Goal: Information Seeking & Learning: Check status

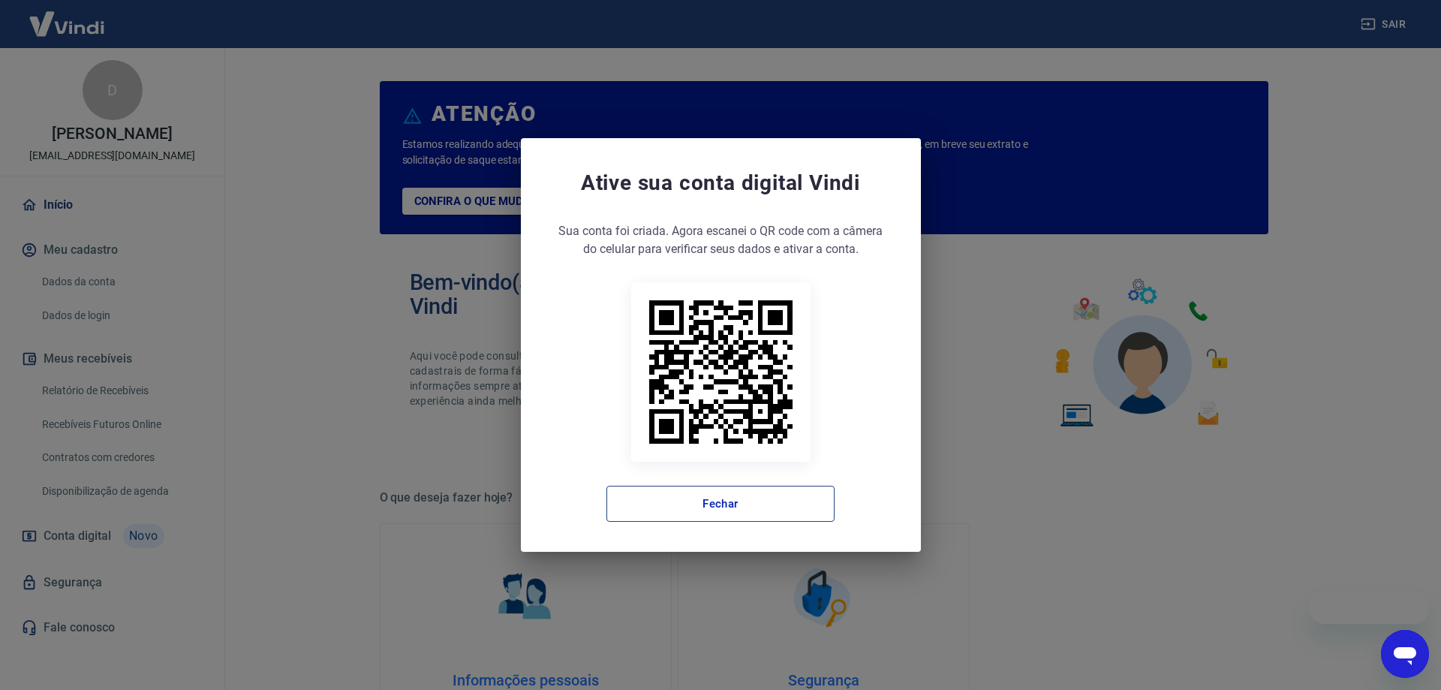
click at [708, 494] on button "Fechar" at bounding box center [720, 504] width 228 height 36
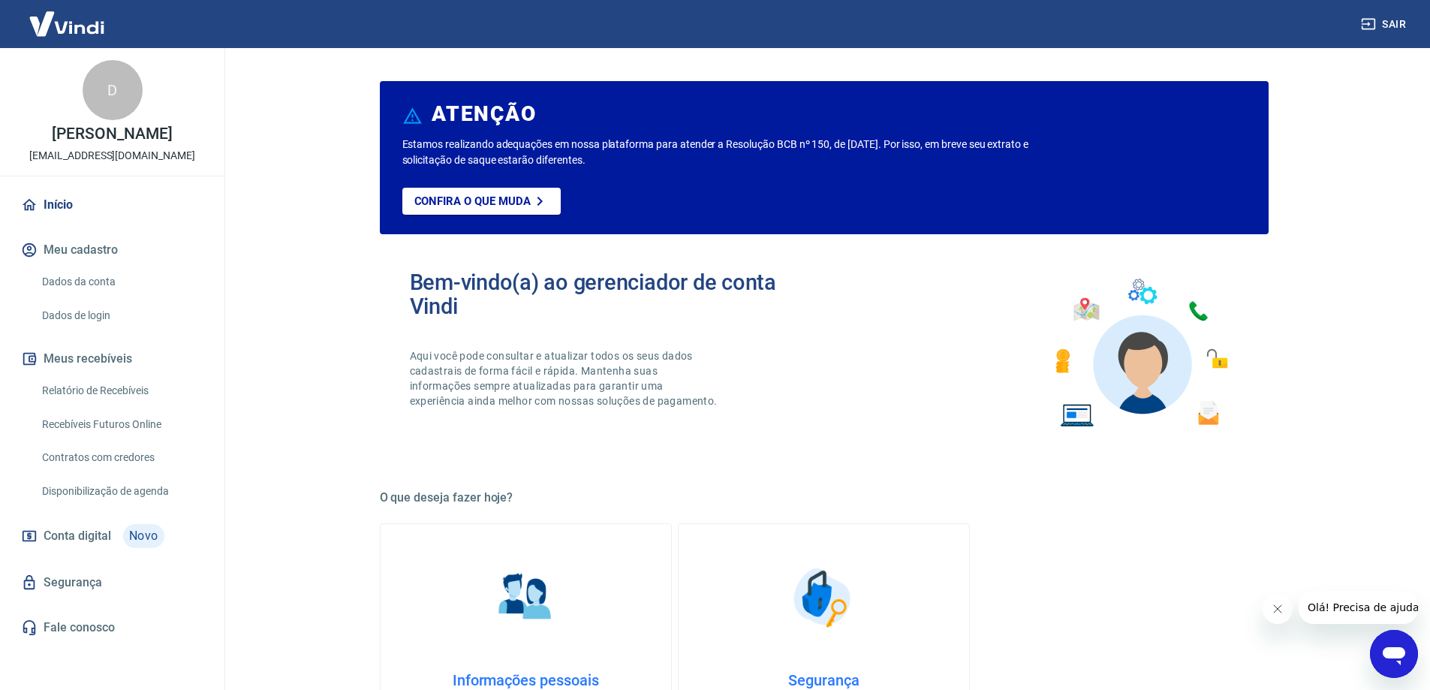
click at [139, 406] on link "Relatório de Recebíveis" at bounding box center [121, 390] width 170 height 31
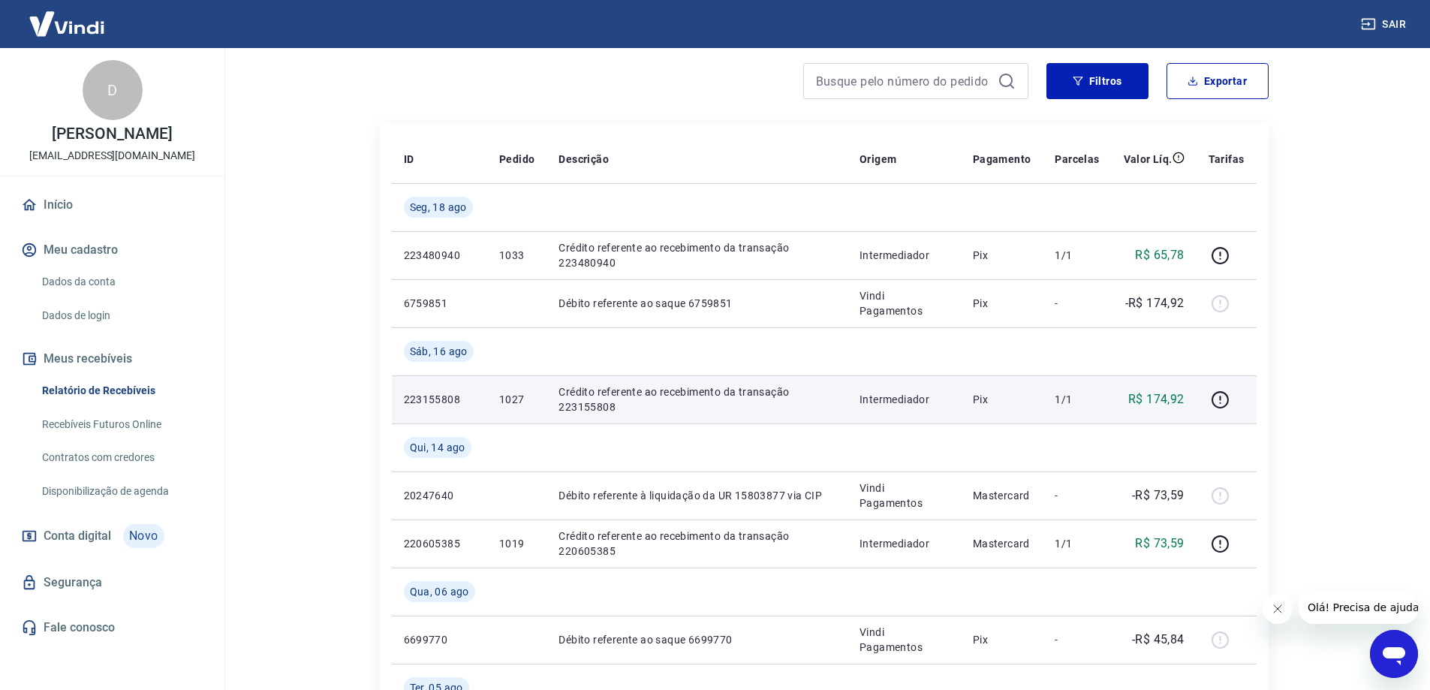
scroll to position [150, 0]
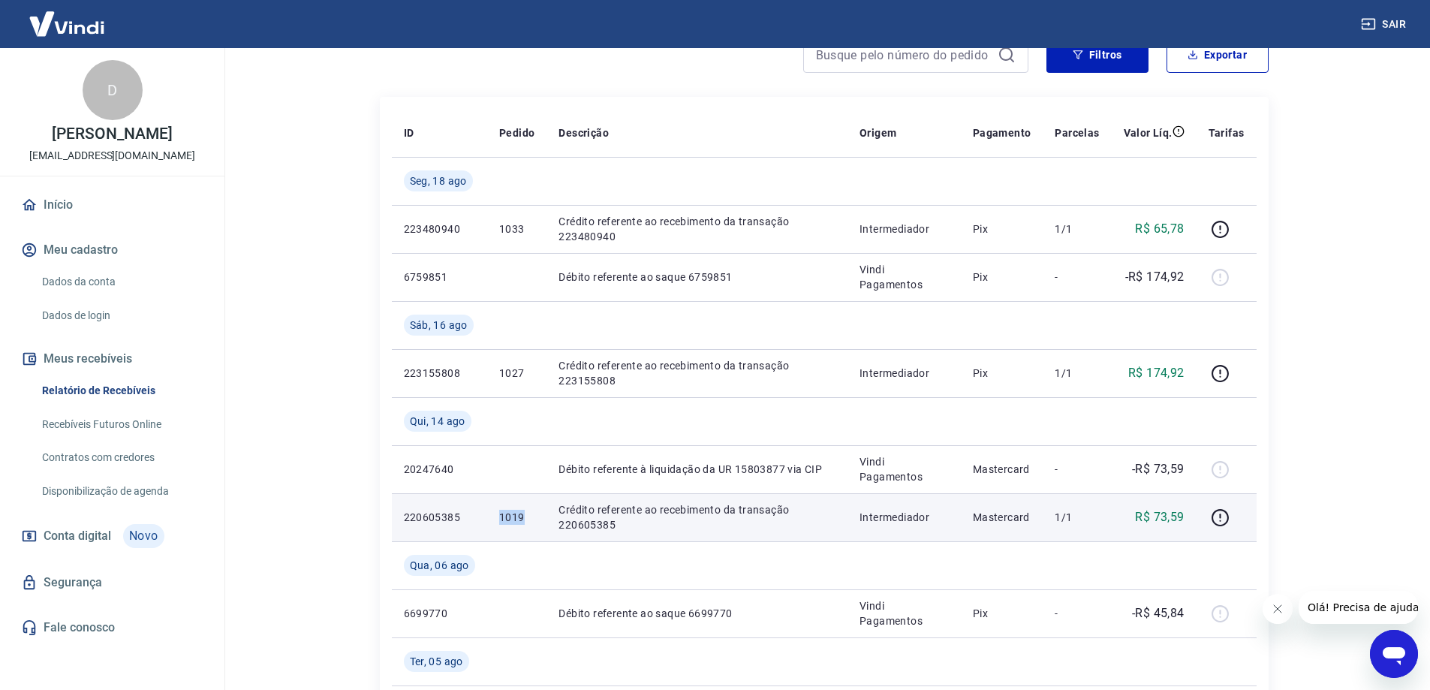
drag, startPoint x: 524, startPoint y: 518, endPoint x: 495, endPoint y: 525, distance: 29.3
click at [495, 525] on td "1019" at bounding box center [516, 517] width 59 height 48
copy p "1019"
